Goal: Task Accomplishment & Management: Manage account settings

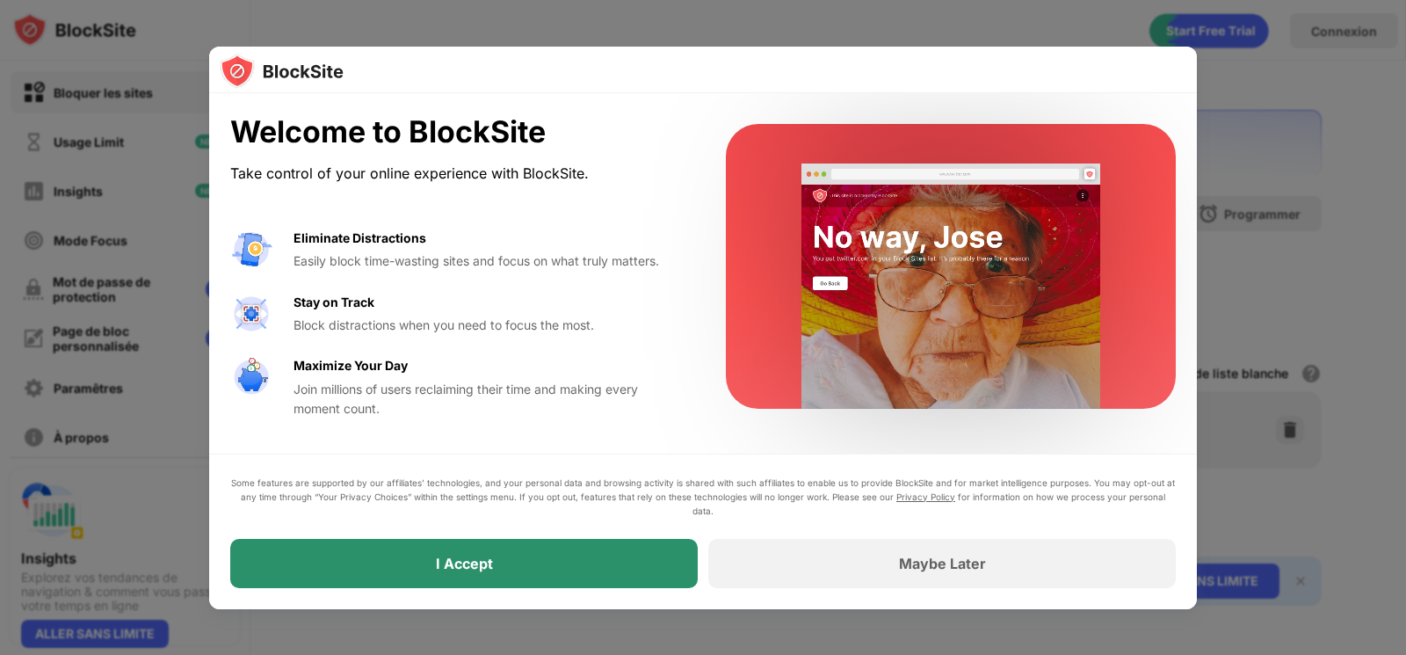
click at [473, 573] on div "I Accept" at bounding box center [464, 563] width 468 height 49
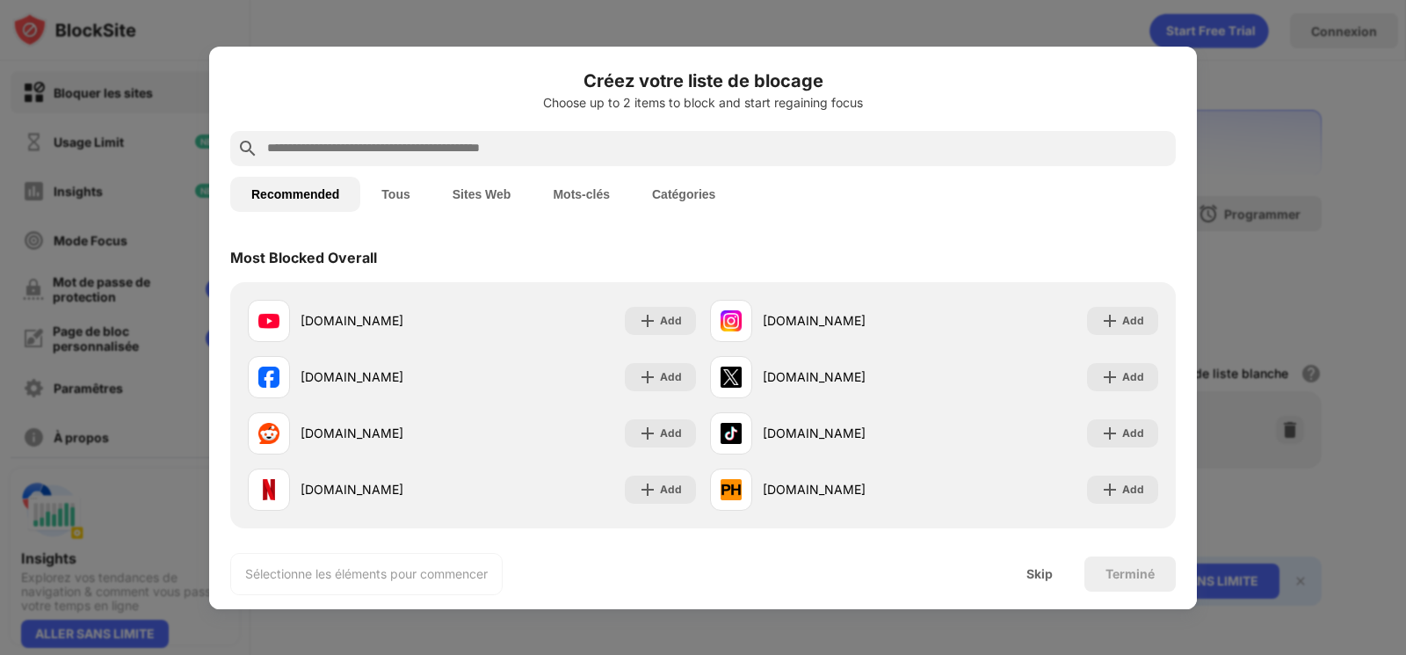
click at [682, 189] on button "Catégories" at bounding box center [683, 194] width 105 height 35
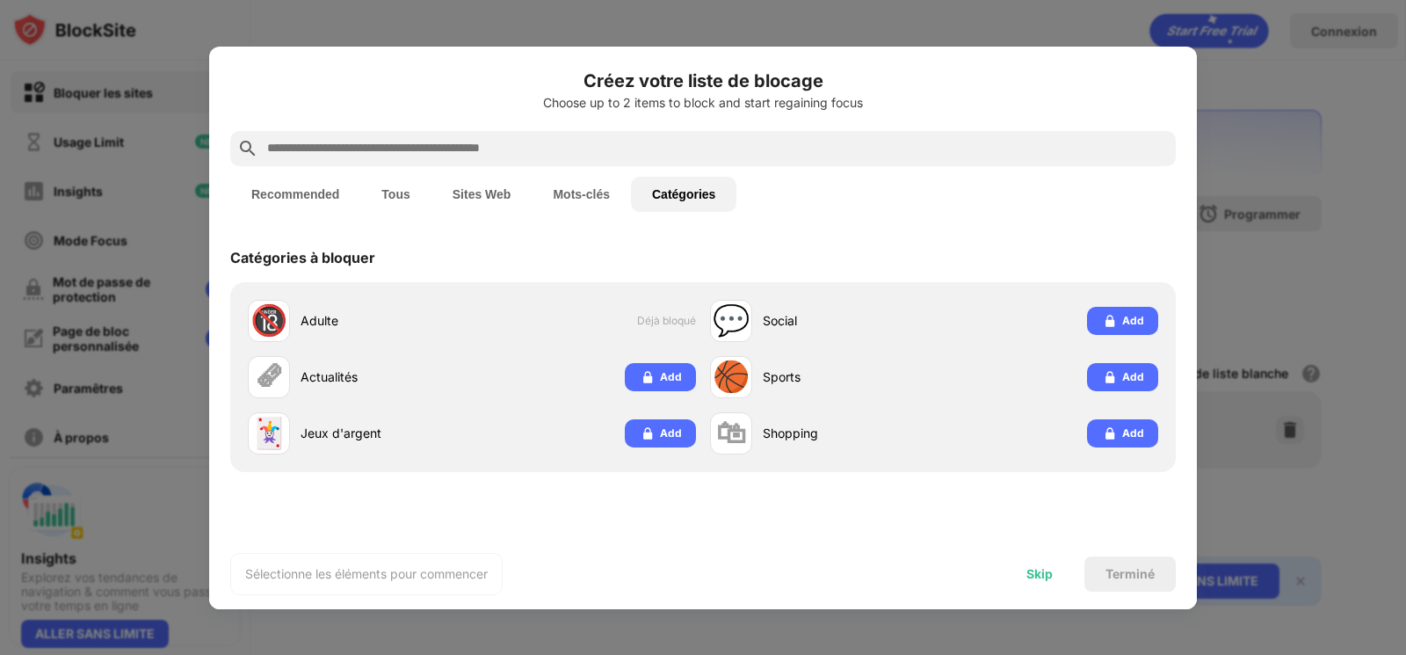
click at [1036, 575] on div "Skip" at bounding box center [1039, 574] width 26 height 14
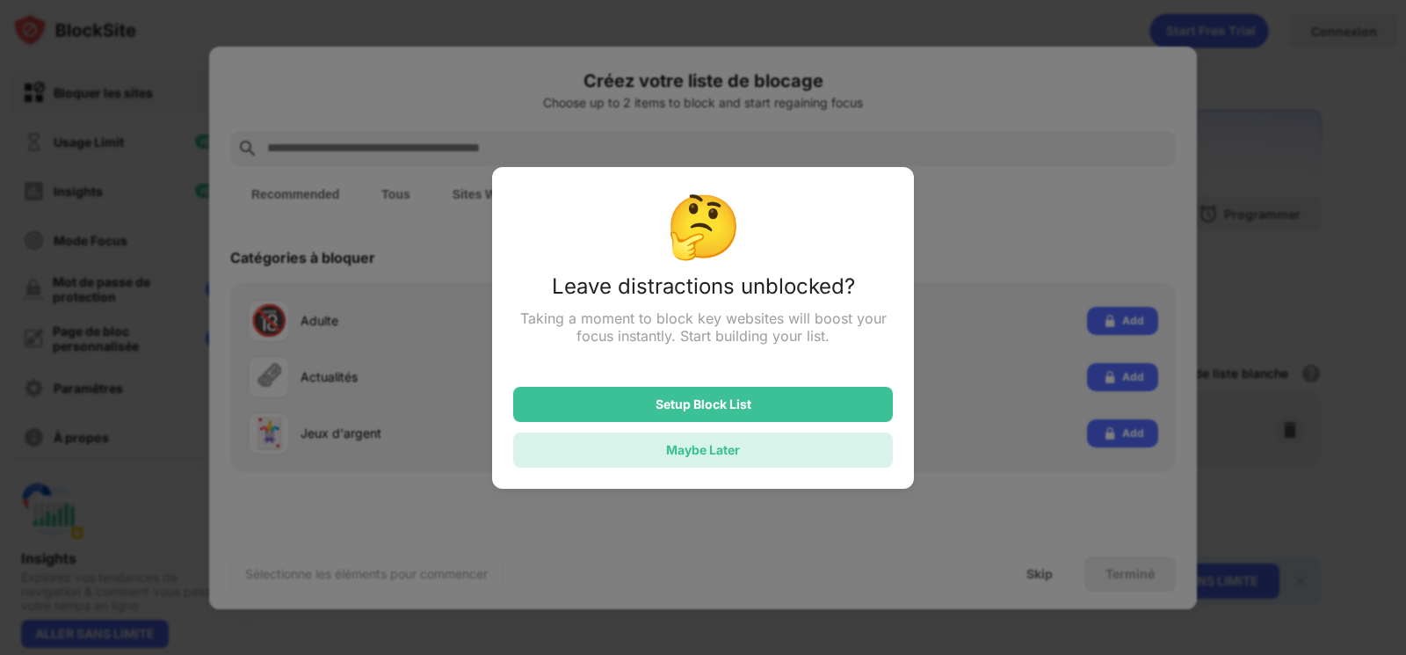
click at [758, 452] on div "Maybe Later" at bounding box center [703, 449] width 380 height 35
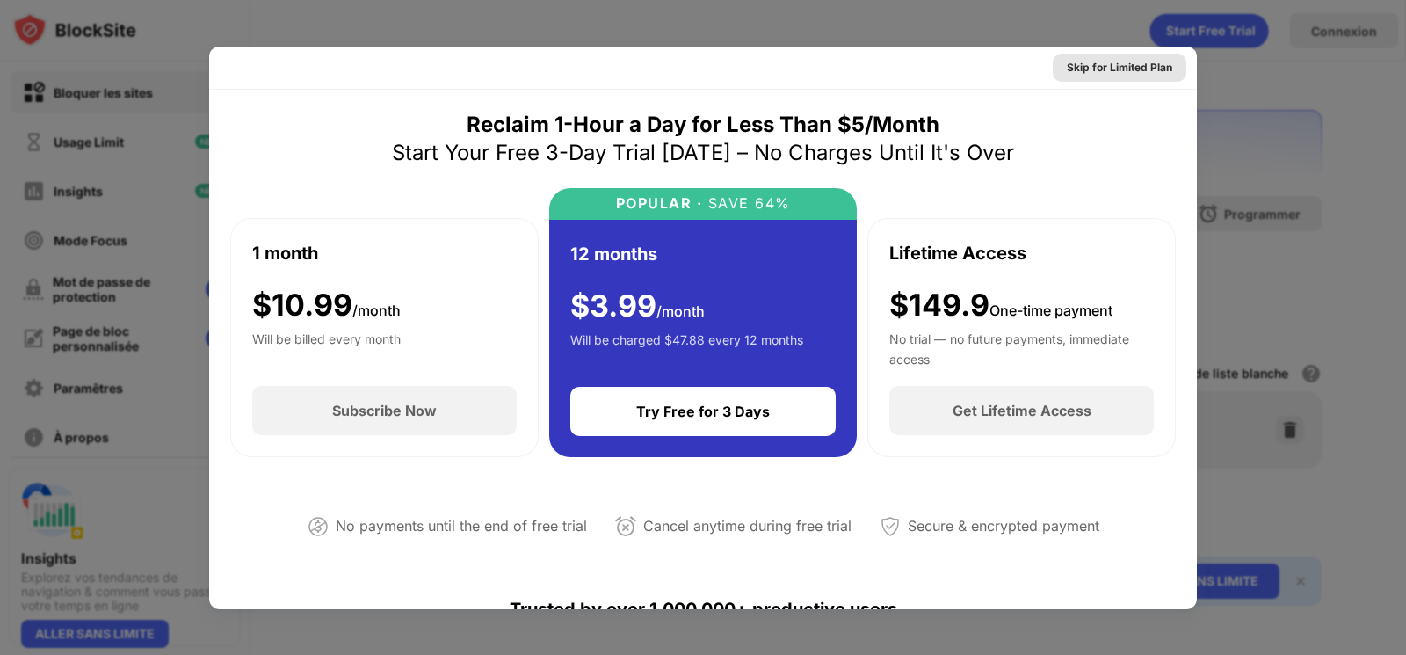
click at [1099, 69] on div "Skip for Limited Plan" at bounding box center [1119, 68] width 105 height 18
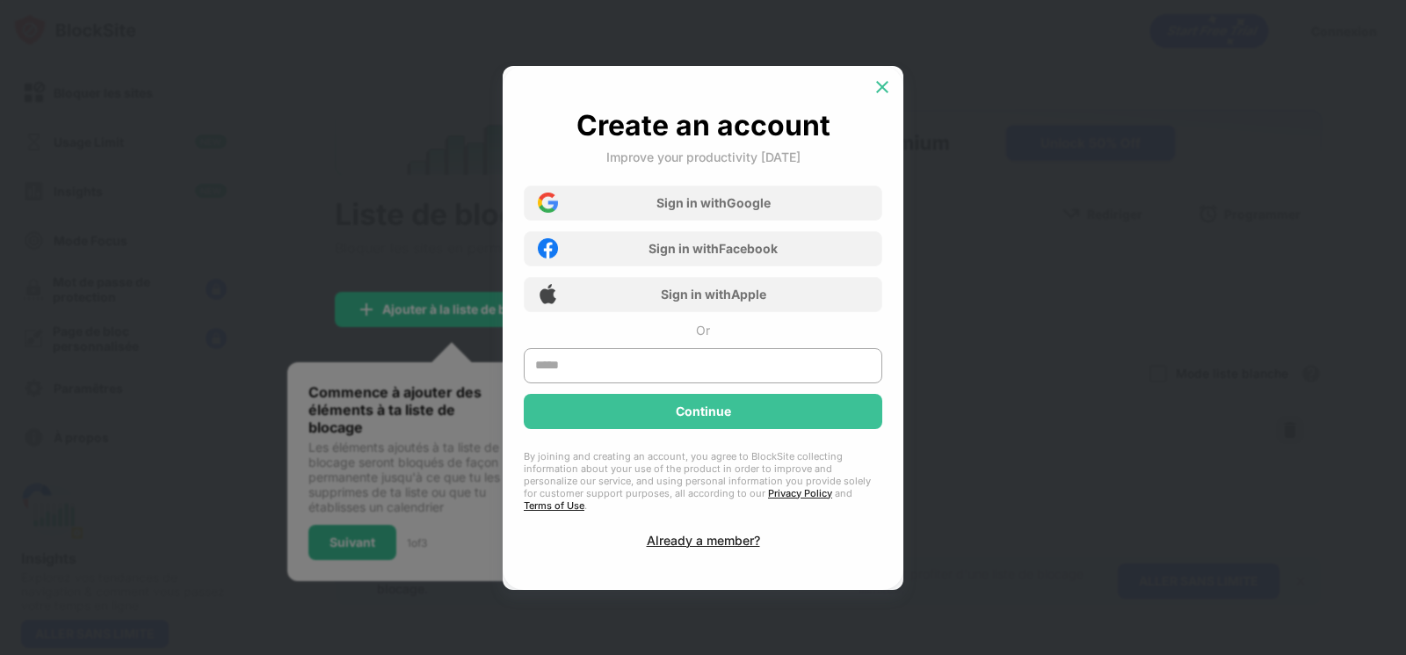
click at [880, 89] on img at bounding box center [883, 87] width 18 height 18
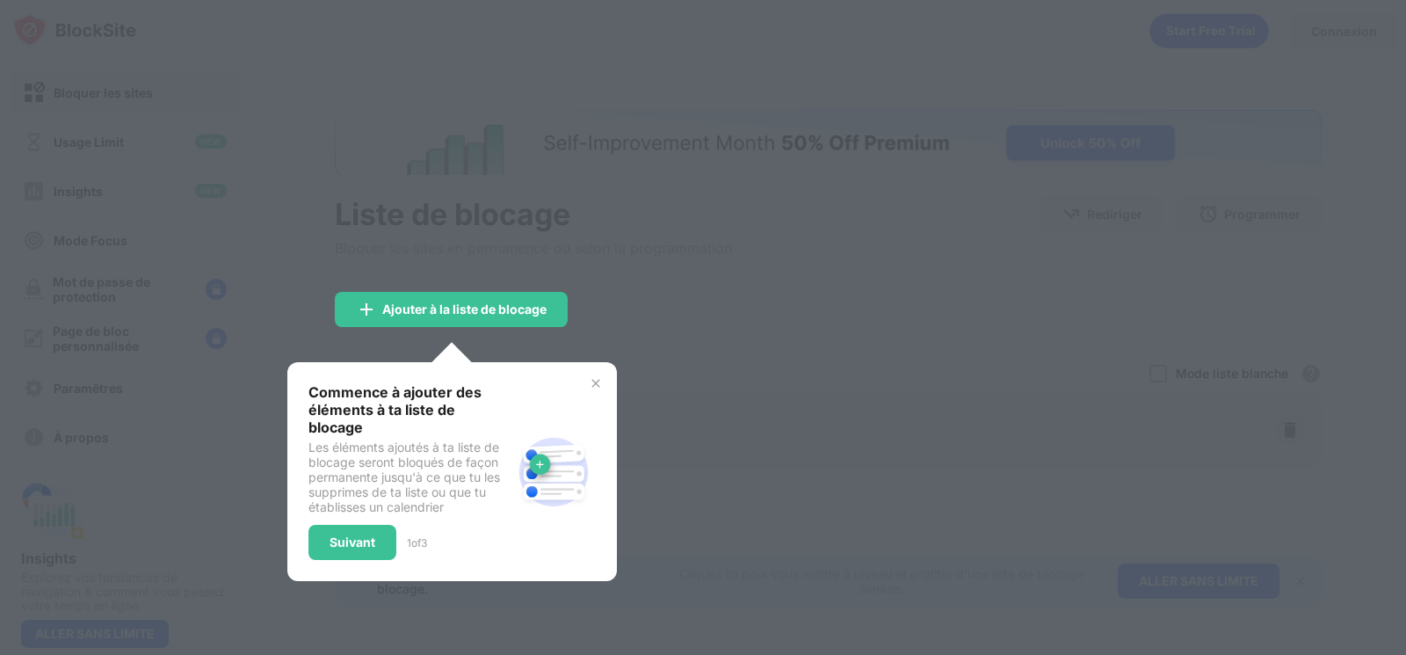
click at [601, 383] on img at bounding box center [596, 383] width 14 height 14
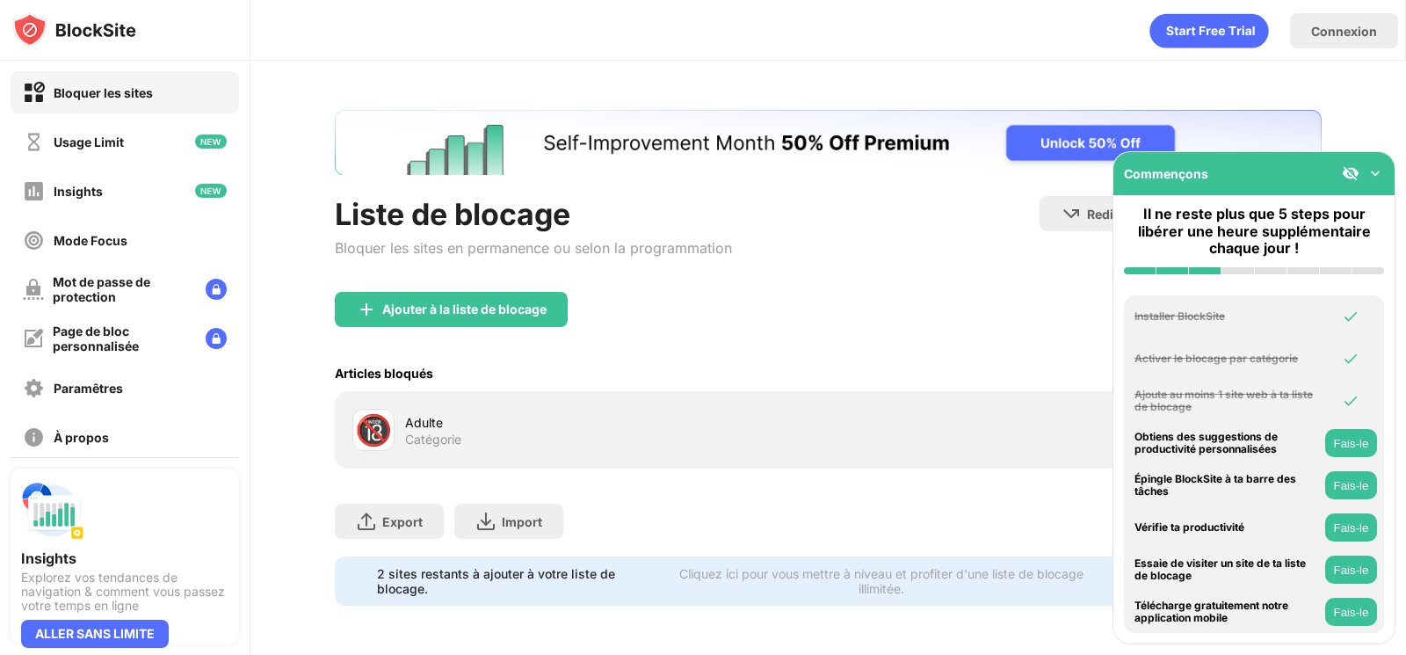
click at [1372, 170] on img at bounding box center [1376, 173] width 18 height 18
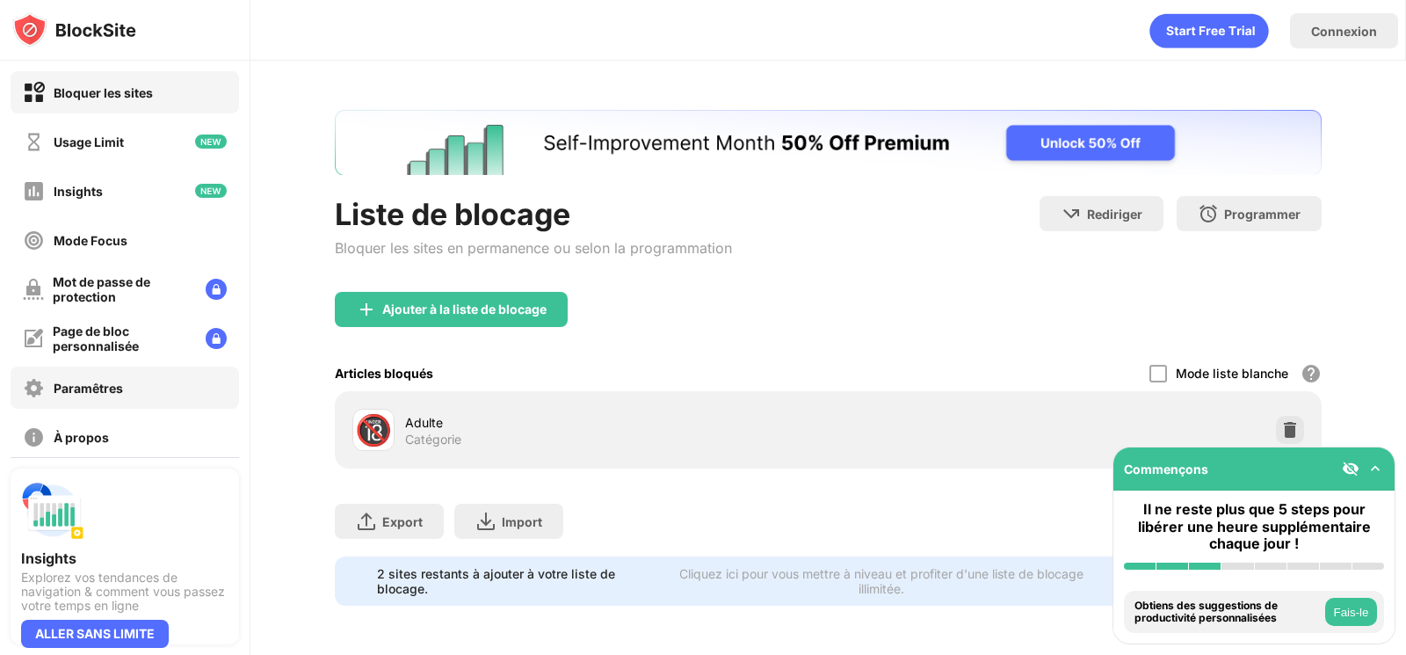
click at [131, 379] on div "Paramêtres" at bounding box center [125, 387] width 228 height 42
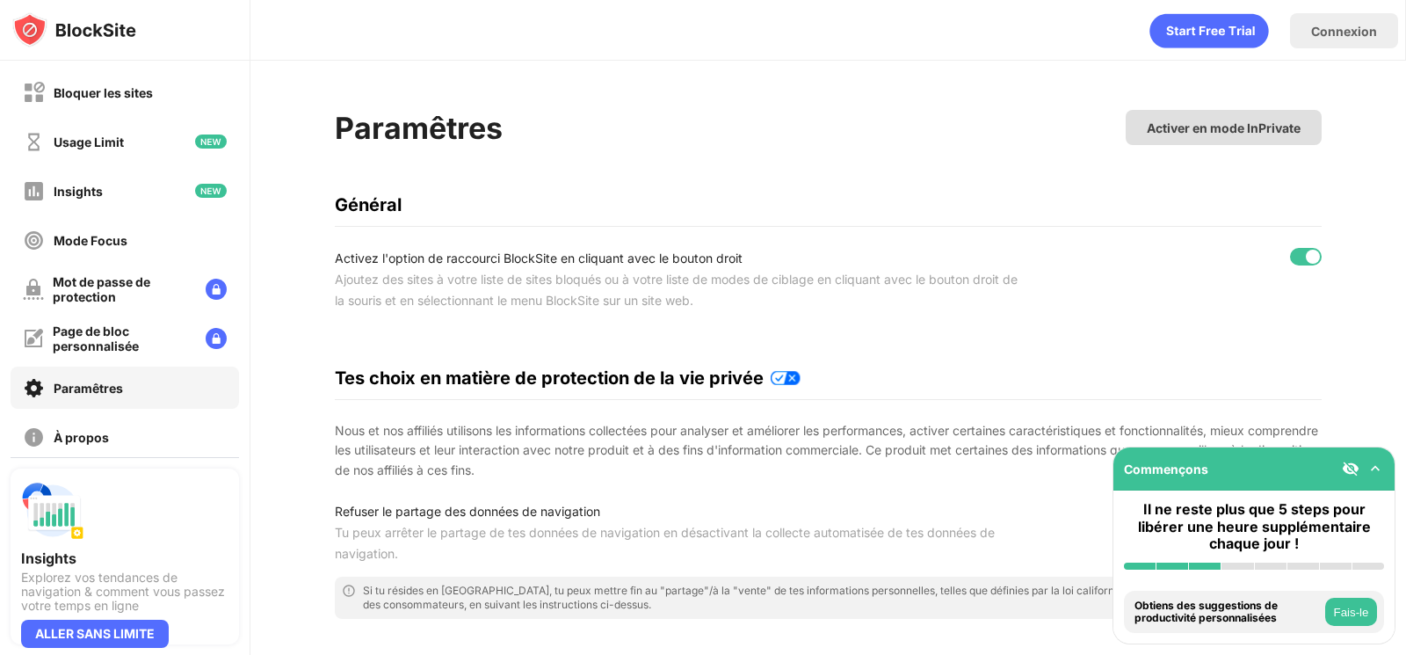
click at [1152, 123] on div "Activer en mode InPrivate" at bounding box center [1224, 127] width 154 height 15
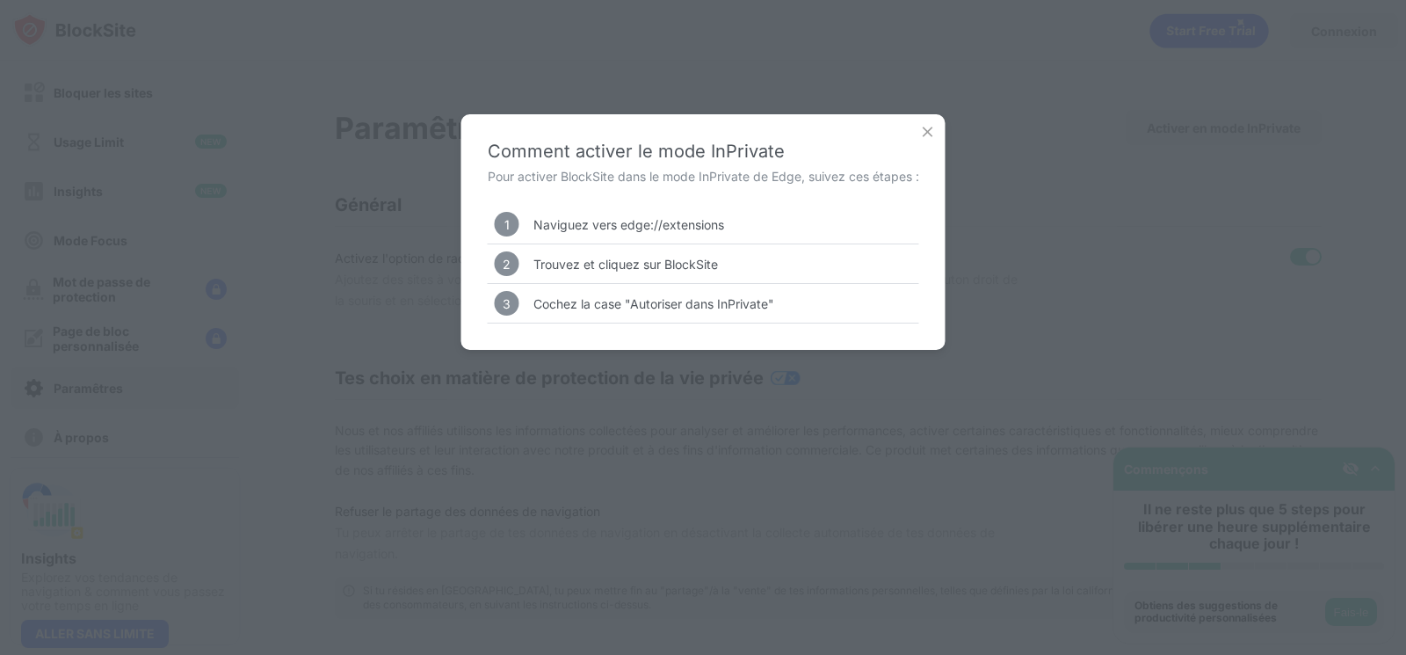
click at [920, 141] on div "Comment activer le mode InPrivate Pour activer BlockSite dans le mode InPrivate…" at bounding box center [703, 232] width 484 height 236
